Goal: Task Accomplishment & Management: Manage account settings

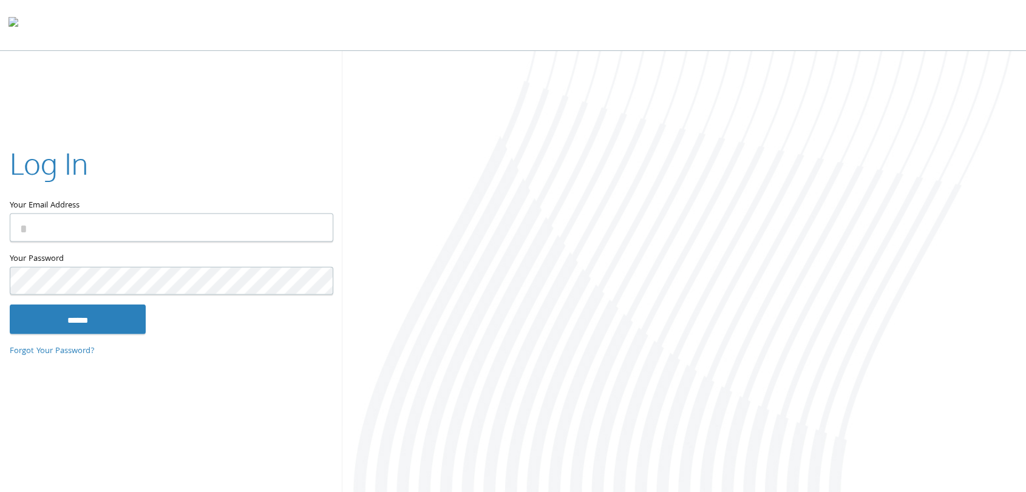
click at [121, 217] on input "Your Email Address" at bounding box center [172, 227] width 324 height 29
type input "**********"
click at [70, 312] on input "******" at bounding box center [78, 319] width 136 height 29
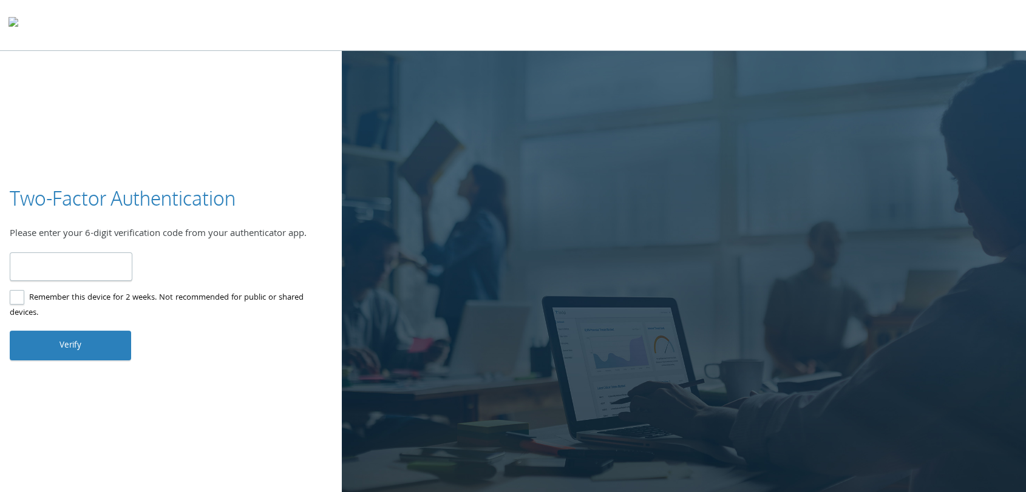
type input "******"
